Goal: Task Accomplishment & Management: Use online tool/utility

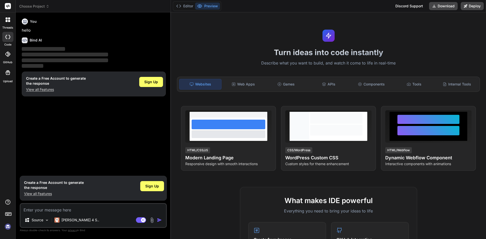
type textarea "x"
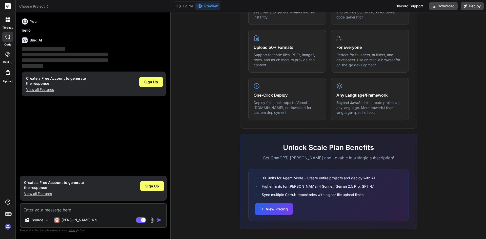
scroll to position [243, 0]
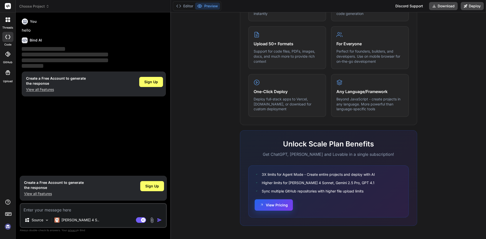
click at [261, 203] on button "View Pricing" at bounding box center [274, 204] width 38 height 11
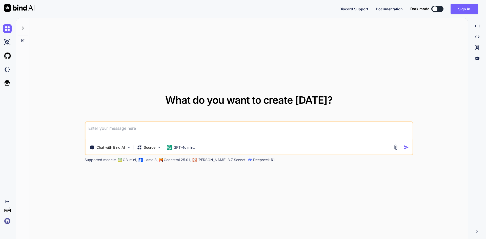
paste textarea
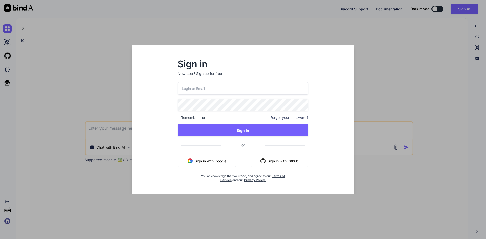
click at [219, 161] on button "Sign in with Google" at bounding box center [207, 161] width 58 height 12
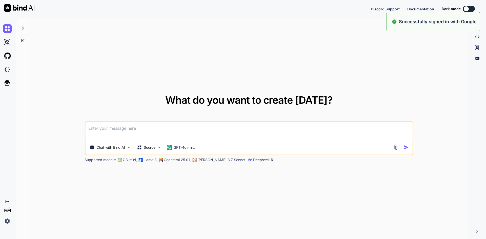
click at [118, 132] on textarea at bounding box center [248, 131] width 327 height 19
paste textarea "ASP.NET ile JSON kullanarak giriş sayfası oluştur"
type textarea "ASP.NET ile JSON kullanarak giriş sayfası oluştur"
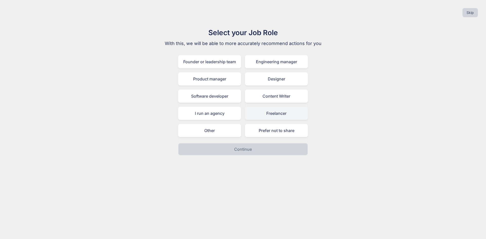
click at [264, 112] on div "Freelancer" at bounding box center [276, 113] width 63 height 13
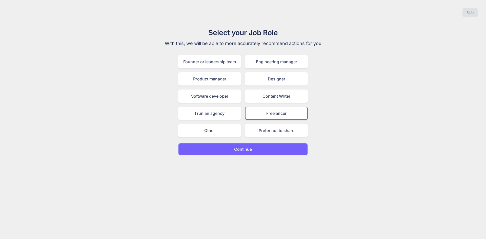
click at [256, 150] on button "Continue" at bounding box center [243, 149] width 130 height 12
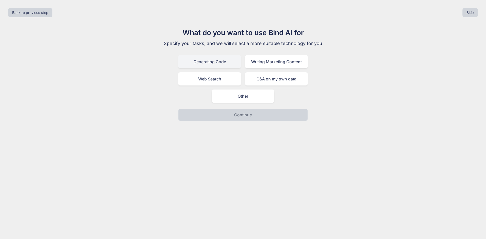
click at [224, 65] on div "Generating Code" at bounding box center [209, 61] width 63 height 13
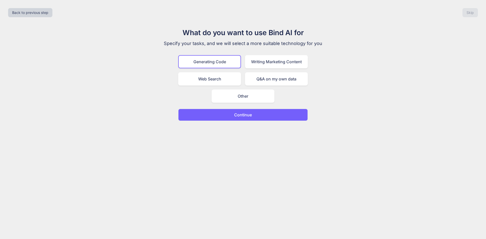
click at [257, 112] on button "Continue" at bounding box center [243, 115] width 130 height 12
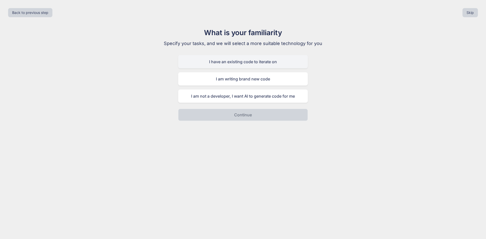
click at [246, 65] on div "I have an existing code to iterate on" at bounding box center [243, 61] width 130 height 13
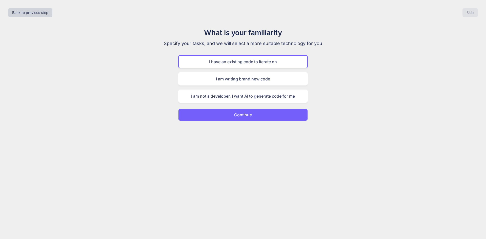
click at [245, 116] on p "Continue" at bounding box center [243, 115] width 18 height 6
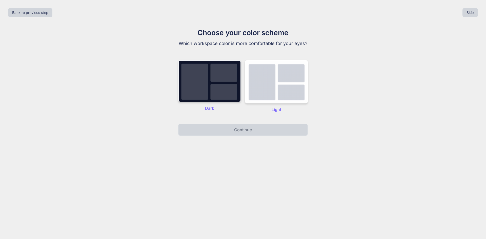
click at [227, 89] on img at bounding box center [209, 81] width 63 height 42
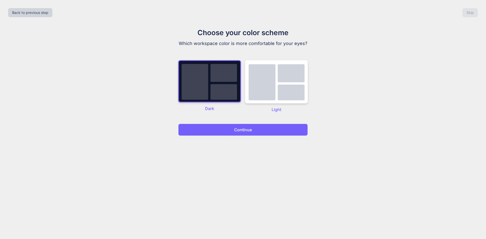
click at [238, 132] on p "Continue" at bounding box center [243, 130] width 18 height 6
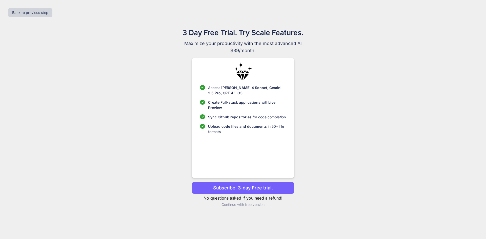
click at [237, 189] on p "Subscribe. 3-day Free trial." at bounding box center [243, 187] width 60 height 7
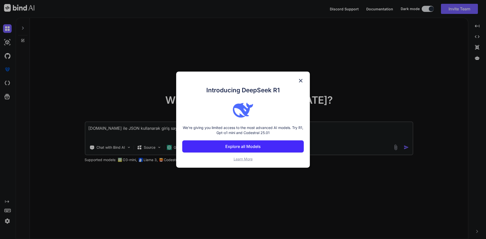
click at [303, 82] on img at bounding box center [301, 81] width 6 height 6
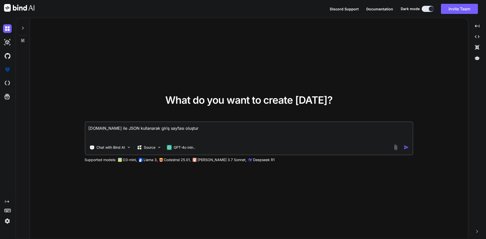
click at [179, 133] on textarea "ASP.NET ile JSON kullanarak giriş sayfası oluştur" at bounding box center [248, 131] width 327 height 19
paste textarea "ASP.NET ile JSON kullanarak giriş sayfası oluştur"
paste textarea
type textarea "ASP.NET ile JSON kullanarak giriş sayfası oluştur"
click at [191, 147] on p "GPT-4o min.." at bounding box center [185, 147] width 22 height 5
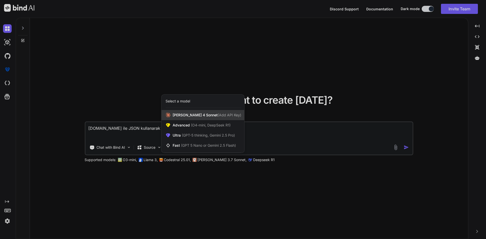
click at [200, 118] on div "Claude 4 Sonnet (Add API Key)" at bounding box center [202, 115] width 83 height 10
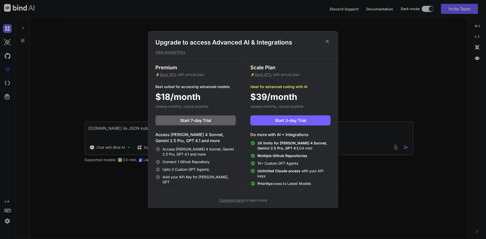
click at [327, 39] on icon at bounding box center [327, 41] width 6 height 6
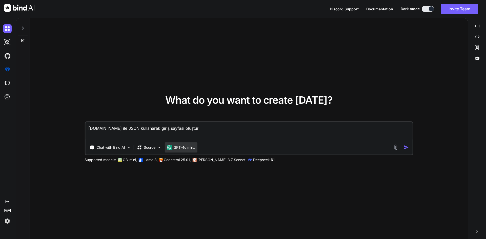
click at [191, 148] on p "GPT-4o min.." at bounding box center [185, 147] width 22 height 5
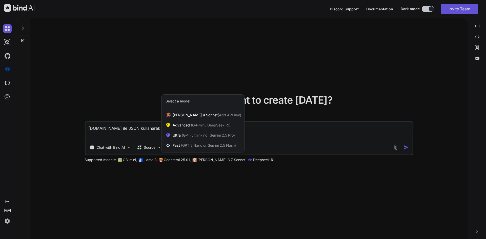
click at [257, 137] on div at bounding box center [243, 119] width 486 height 239
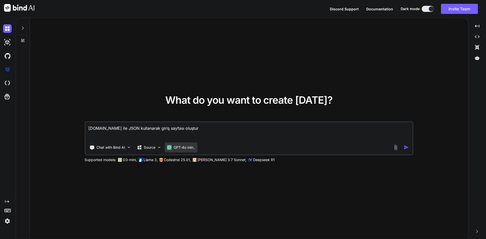
click at [191, 148] on p "GPT-4o min.." at bounding box center [185, 147] width 22 height 5
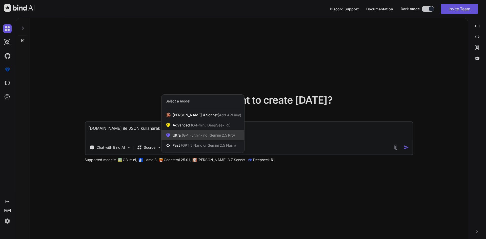
click at [195, 139] on div "Ultra (GPT-5 thinking, Gemini 2.5 Pro)" at bounding box center [202, 135] width 83 height 10
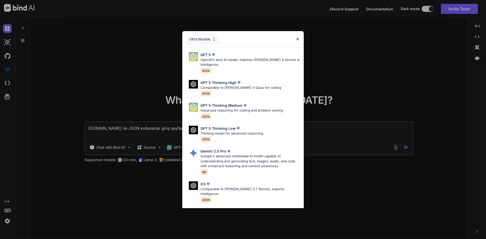
click at [298, 37] on div "Ultra Models" at bounding box center [242, 39] width 121 height 16
click at [296, 40] on img at bounding box center [297, 39] width 4 height 4
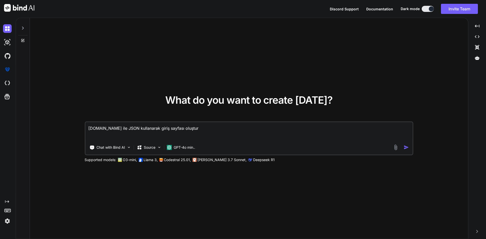
click at [404, 147] on img "button" at bounding box center [406, 147] width 5 height 5
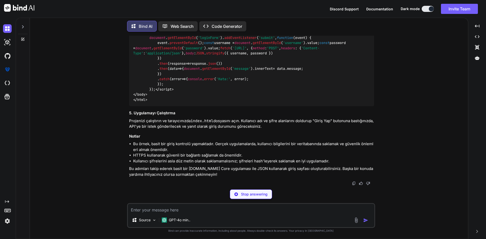
scroll to position [440, 0]
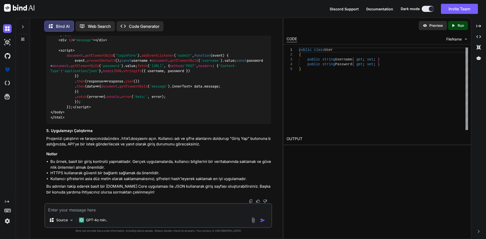
click at [454, 27] on icon "Created with Pixso." at bounding box center [453, 25] width 5 height 5
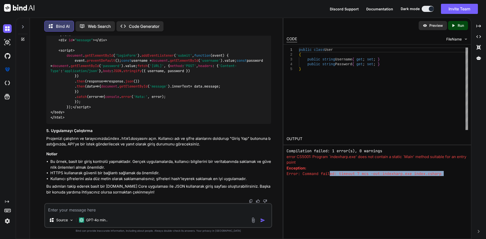
scroll to position [10, 0]
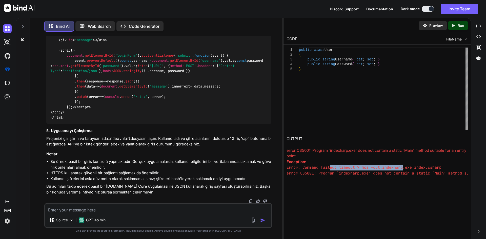
drag, startPoint x: 330, startPoint y: 172, endPoint x: 403, endPoint y: 166, distance: 73.4
click at [403, 166] on pre "Error: Command failed: timeout 7 mcs -out:indexharp.exe index.csharp error CS50…" at bounding box center [376, 170] width 181 height 11
click at [126, 27] on icon "Created with Pixso." at bounding box center [124, 26] width 8 height 5
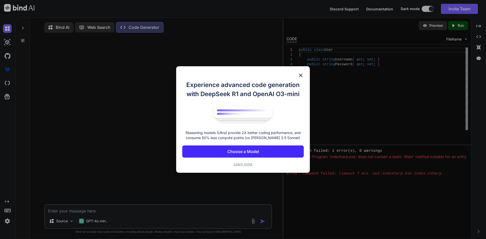
click at [302, 74] on img at bounding box center [301, 75] width 6 height 6
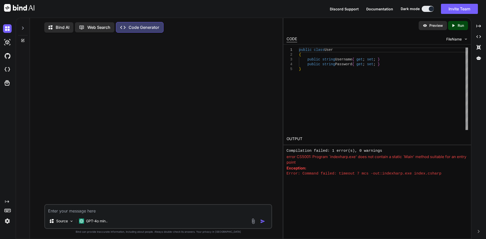
click at [66, 29] on p "Bind AI" at bounding box center [63, 27] width 14 height 6
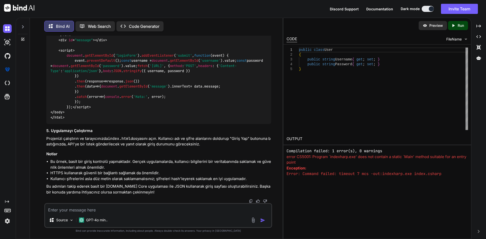
scroll to position [440, 0]
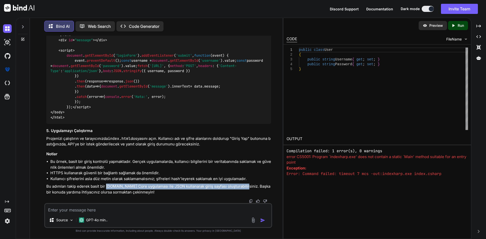
drag, startPoint x: 106, startPoint y: 186, endPoint x: 243, endPoint y: 185, distance: 137.2
click at [243, 185] on p "Bu adımları takip ederek basit bir ASP.NET Core uygulaması ile JSON kullanarak …" at bounding box center [158, 189] width 225 height 11
copy p "ASP.NET Core uygulaması ile JSON kullanarak giriş sayfası oluşturabilirsiniz."
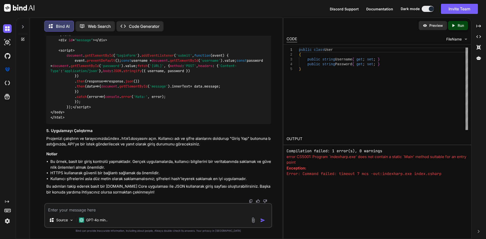
click at [438, 27] on p "Preview" at bounding box center [436, 25] width 14 height 5
click at [454, 38] on span "FileName" at bounding box center [453, 39] width 15 height 5
click at [464, 39] on div "FileName" at bounding box center [457, 39] width 22 height 5
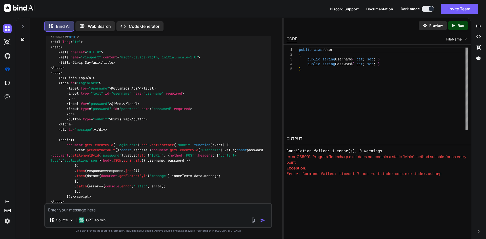
scroll to position [237, 0]
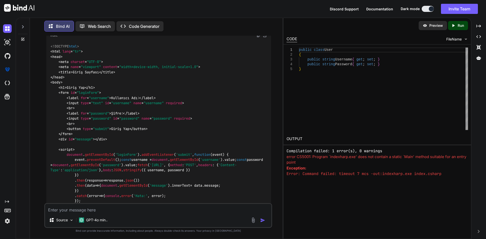
click at [105, 92] on div "<!DOCTYPE html > < html lang = "tr" > < head > < meta charset = "UTF-8" > < met…" at bounding box center [158, 131] width 225 height 183
click at [95, 30] on p "Bir HTML sayfası oluşturun ve bu sayfada kullanıcıdan giriş bilgilerini alacak …" at bounding box center [158, 24] width 225 height 11
click at [264, 38] on img at bounding box center [264, 35] width 5 height 5
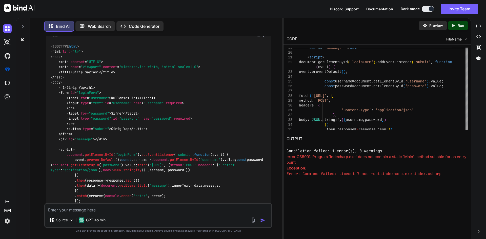
click at [455, 26] on icon "Created with Pixso." at bounding box center [453, 25] width 5 height 5
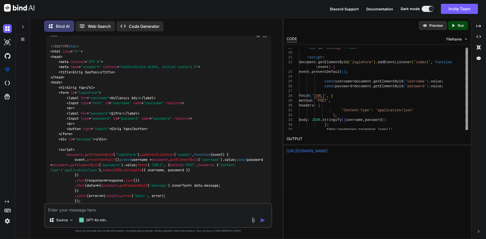
click at [327, 152] on link "https://app.onecompiler.com/43wueurjd_43x5yjaa9" at bounding box center [306, 151] width 41 height 5
